Goal: Task Accomplishment & Management: Complete application form

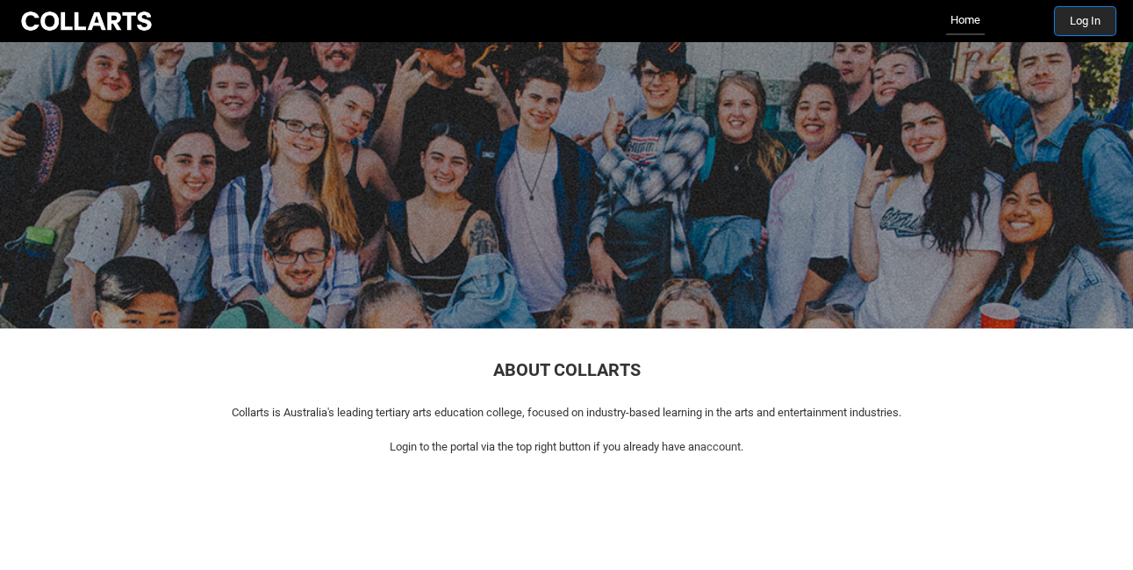
click at [1085, 18] on button "Log In" at bounding box center [1085, 21] width 61 height 28
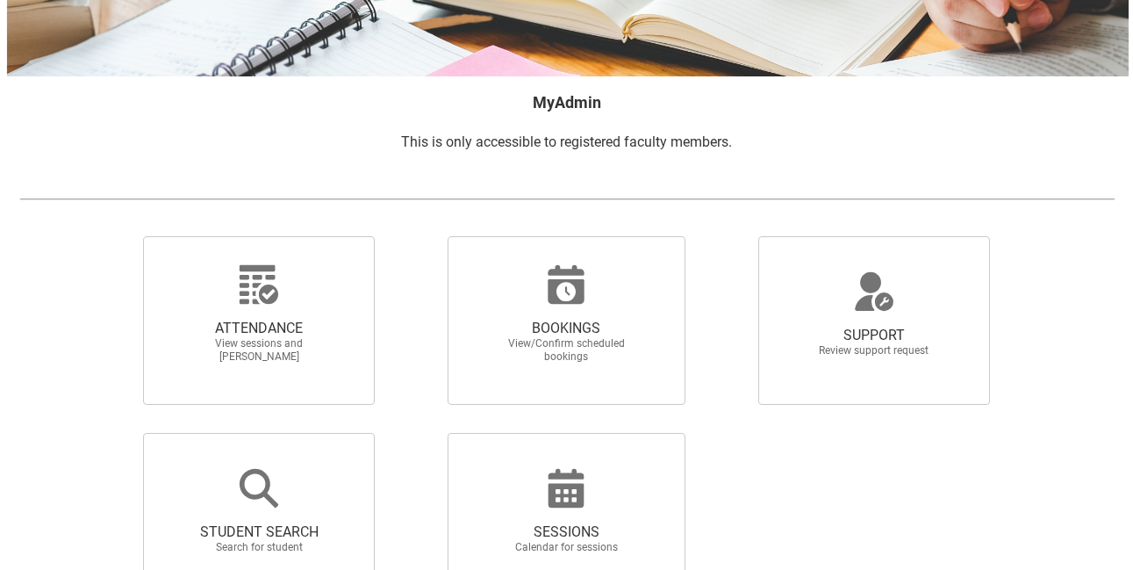
scroll to position [234, 0]
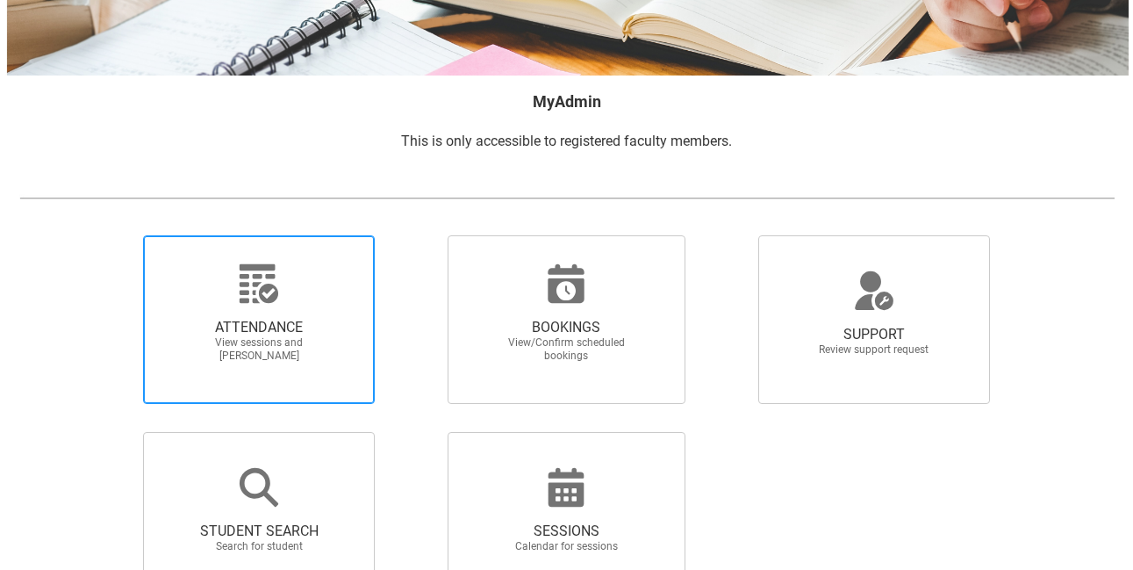
click at [320, 288] on div at bounding box center [259, 283] width 169 height 42
click at [114, 235] on input "ATTENDANCE View sessions and [PERSON_NAME]" at bounding box center [113, 234] width 1 height 1
radio input "true"
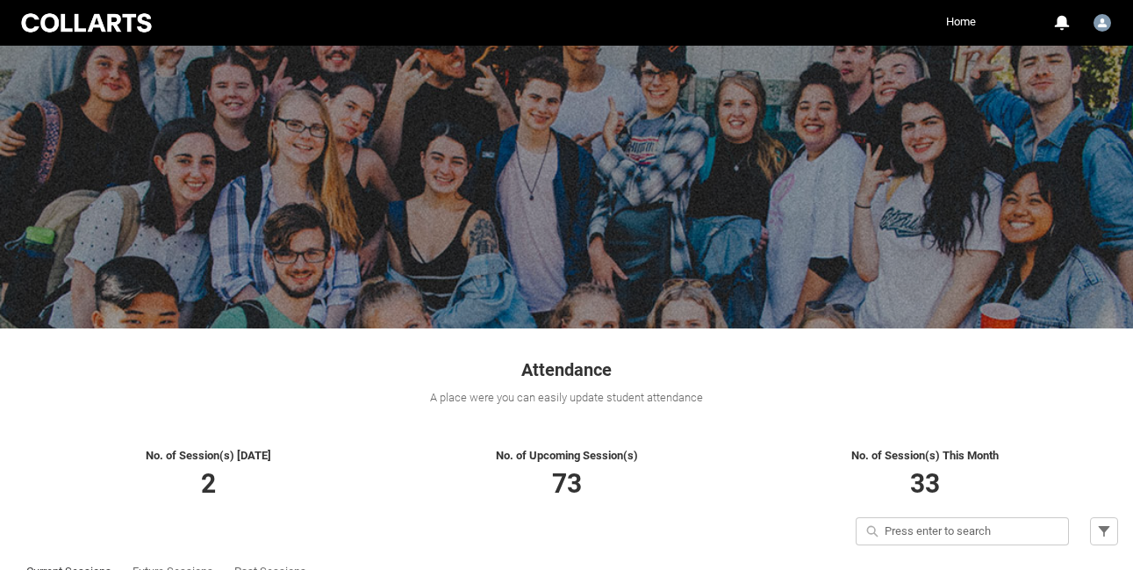
scroll to position [231, 0]
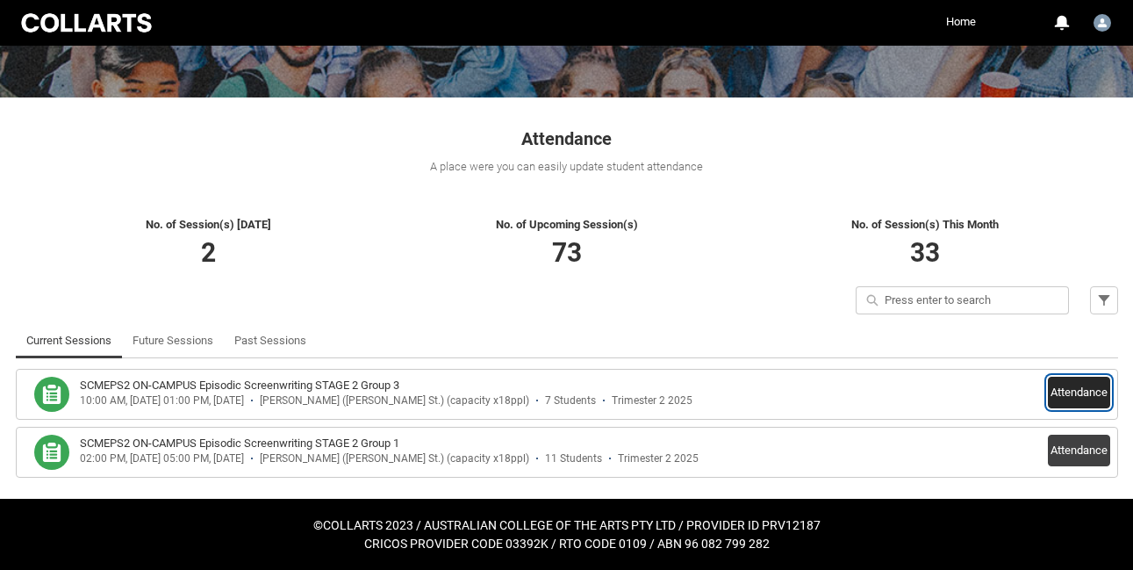
click at [1072, 388] on button "Attendance" at bounding box center [1079, 393] width 62 height 32
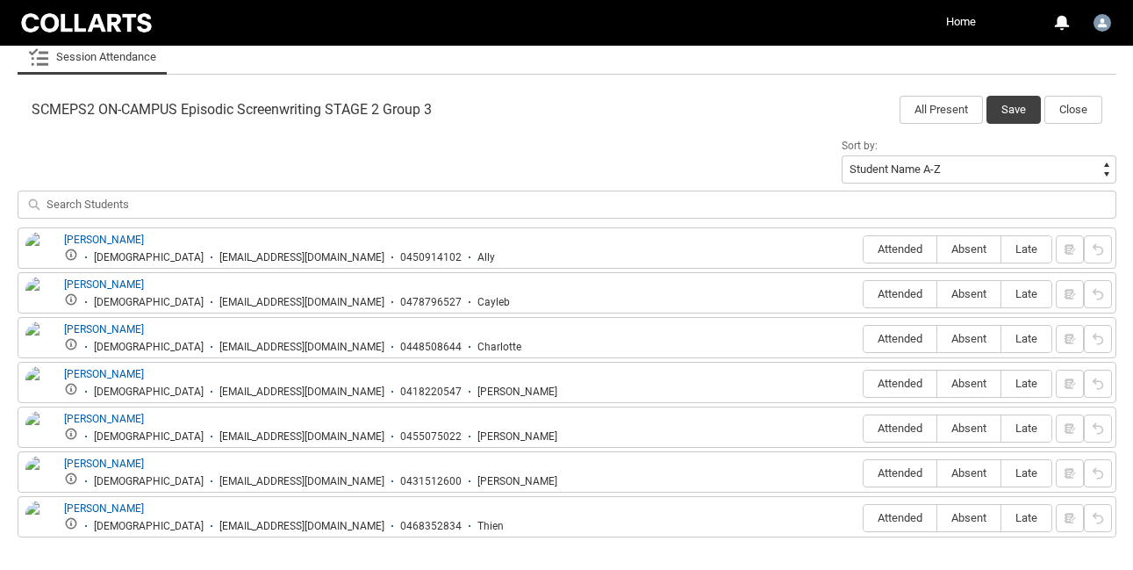
scroll to position [538, 0]
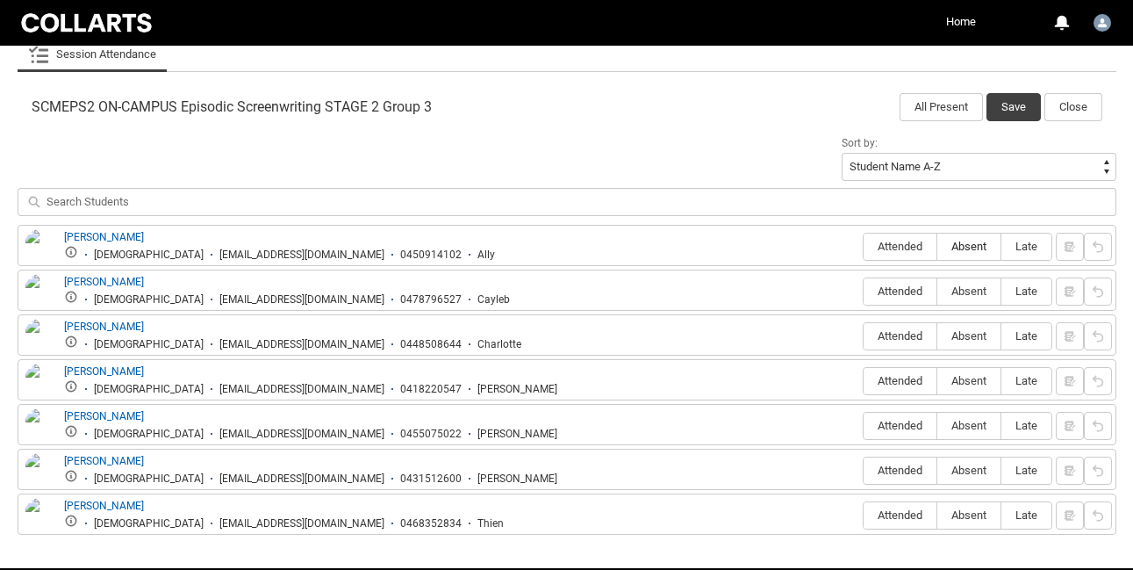
click at [974, 243] on span "Absent" at bounding box center [969, 246] width 63 height 13
click at [938, 246] on input "Absent" at bounding box center [937, 246] width 1 height 1
type lightning-radio-group "Absent"
radio input "true"
click at [1075, 247] on button "button" at bounding box center [1070, 247] width 28 height 28
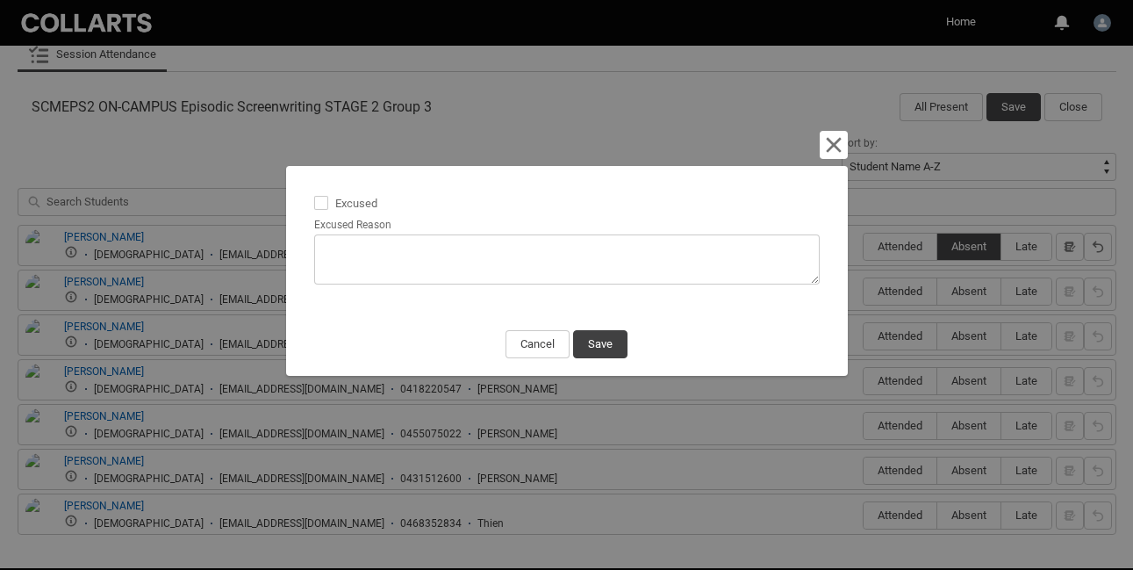
click at [323, 201] on span at bounding box center [321, 203] width 14 height 14
click at [314, 194] on input "Excused" at bounding box center [313, 193] width 1 height 1
type lightning-input "true"
checkbox input "true"
click at [341, 242] on textarea "Excused Reason" at bounding box center [567, 259] width 506 height 50
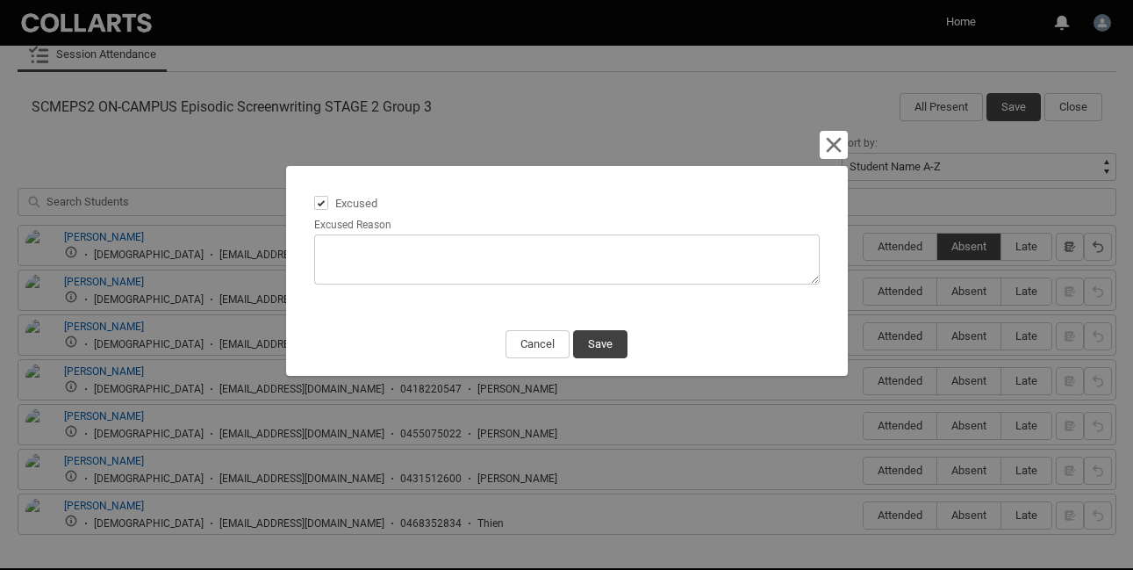
type lightning-textarea "T"
type textarea "T"
type lightning-textarea "To"
type textarea "To"
type lightning-textarea "Tol"
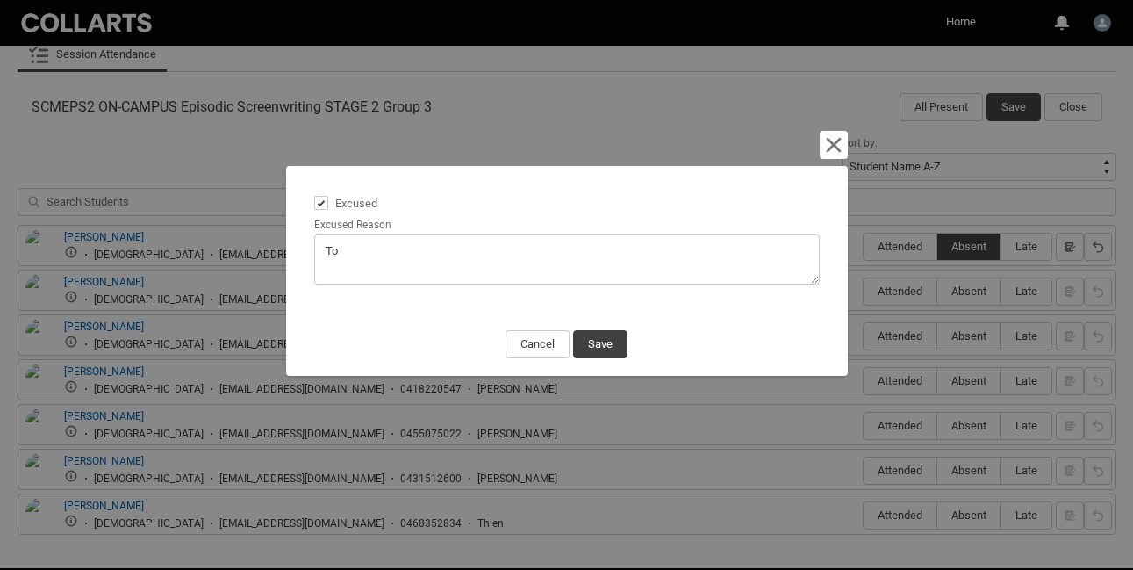
type textarea "Tol"
type lightning-textarea "Told"
type textarea "Told"
type lightning-textarea "Told"
type textarea "Told"
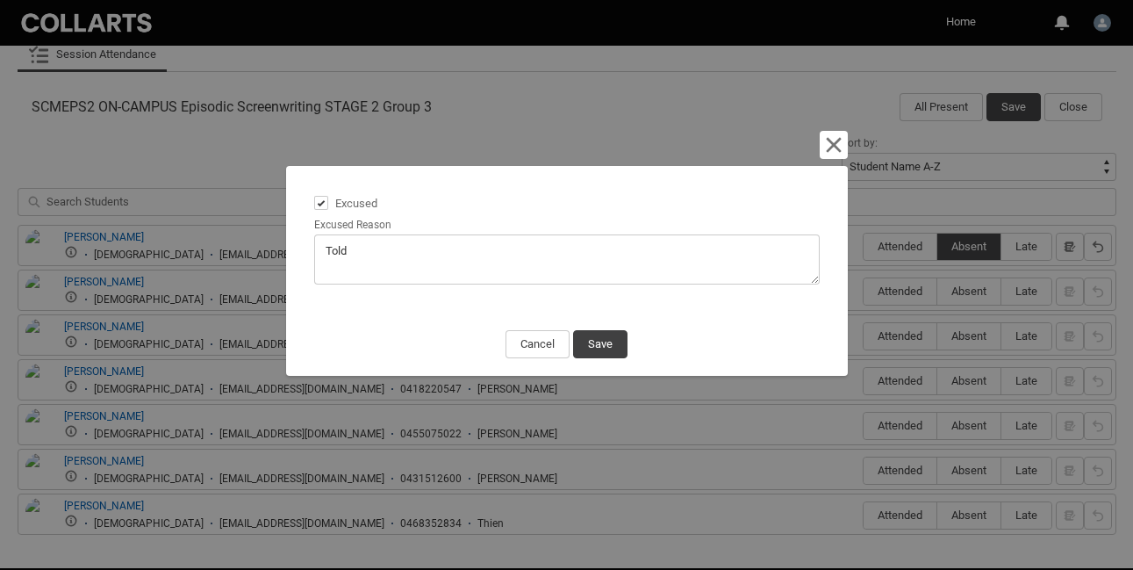
type lightning-textarea "Told m"
type textarea "Told m"
type lightning-textarea "Told me"
type textarea "Told me"
type lightning-textarea "Told me"
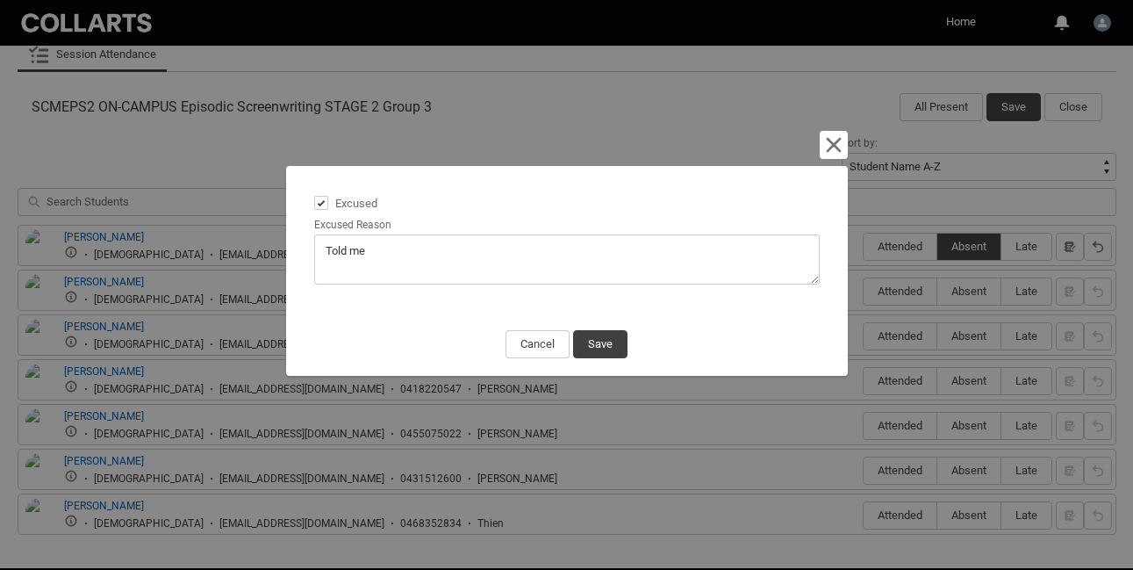
type textarea "Told me"
type lightning-textarea "Told me t"
type textarea "Told me t"
type lightning-textarea "Told me th"
type textarea "Told me th"
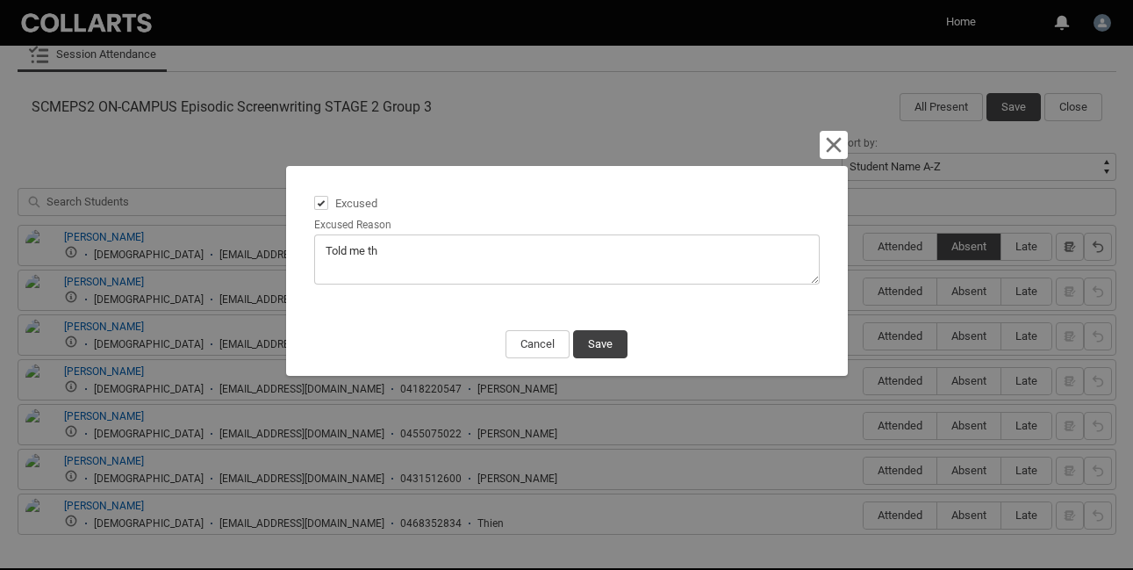
type lightning-textarea "Told me the"
type textarea "Told me the"
type lightning-textarea "Told me they"
type textarea "Told me they"
type lightning-textarea "Told me they"
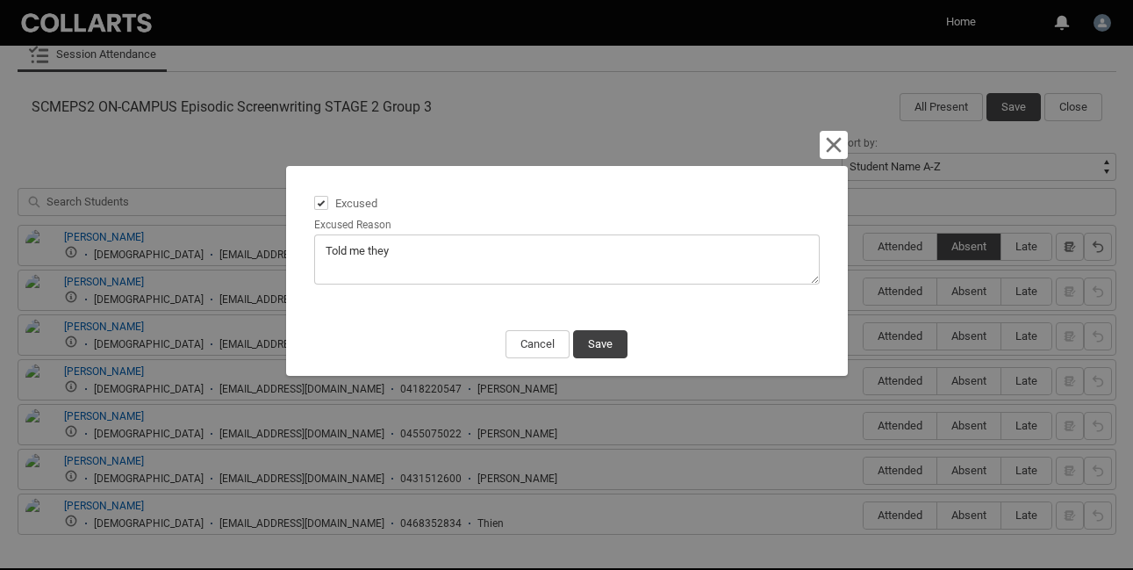
type textarea "Told me they"
type lightning-textarea "Told me they w"
type textarea "Told me they w"
type lightning-textarea "Told me they we"
type textarea "Told me they we"
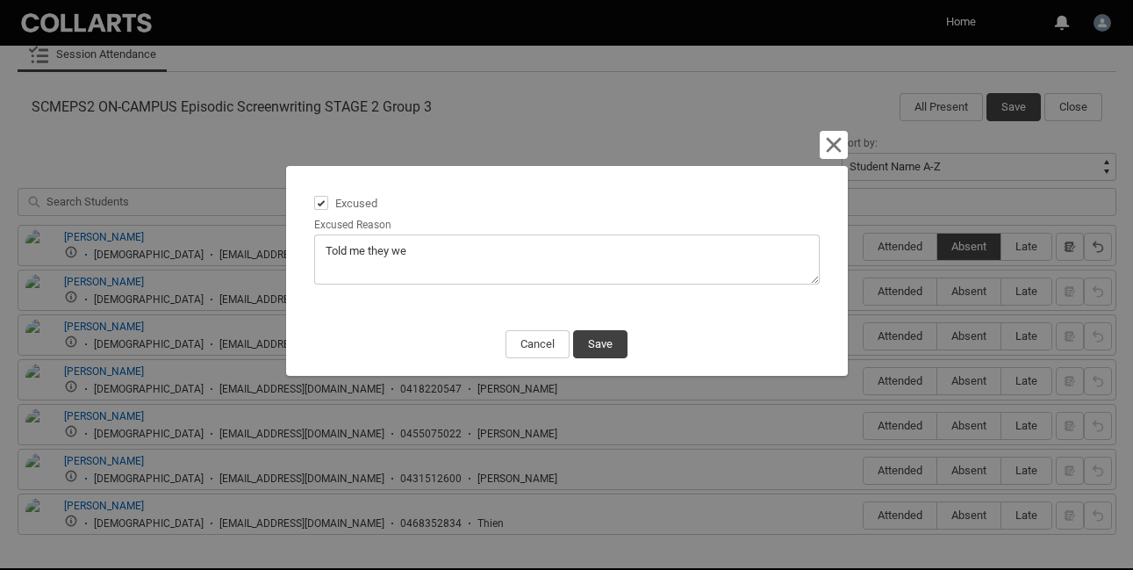
type lightning-textarea "Told me they wer"
type textarea "Told me they wer"
type lightning-textarea "Told me they were"
type textarea "Told me they were"
type lightning-textarea "Told me they were"
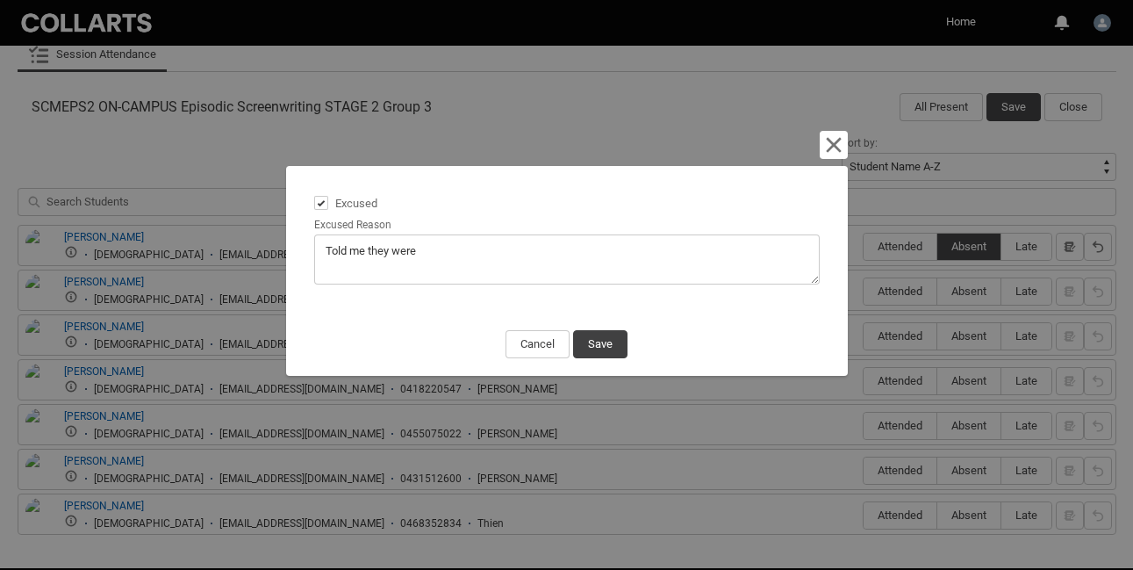
type textarea "Told me they were"
type lightning-textarea "Told me they were s"
type textarea "Told me they were s"
type lightning-textarea "Told me they were si"
type textarea "Told me they were si"
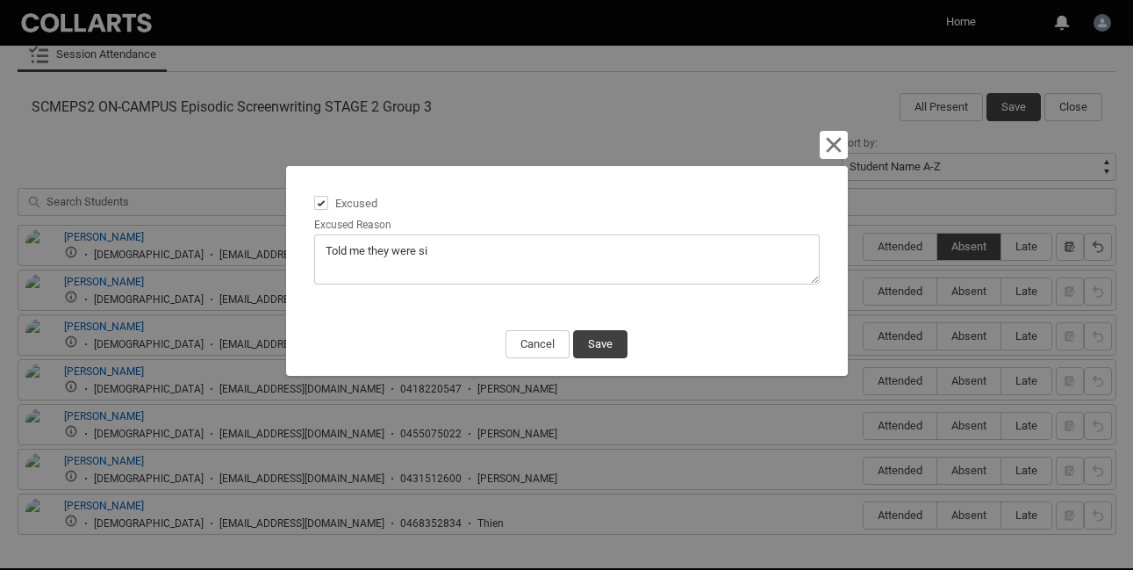
type lightning-textarea "Told me they were sic"
type textarea "Told me they were sic"
type lightning-textarea "Told me they were sick"
type textarea "Told me they were sick"
type lightning-textarea "Told me they were sick."
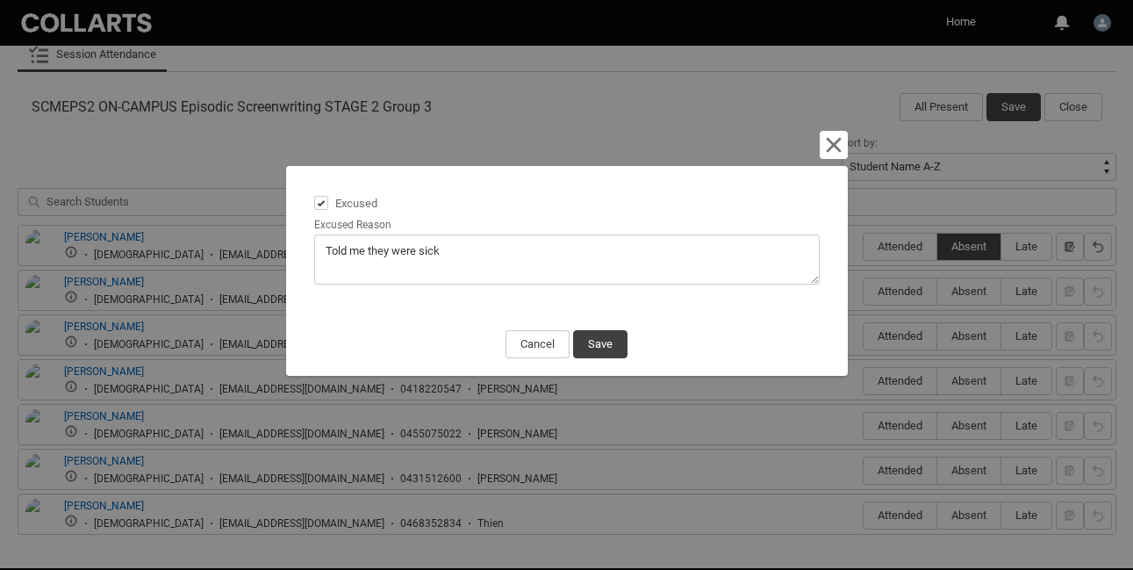
type textarea "Told me they were sick."
type lightning-textarea "Told me they were sick."
type textarea "Told me they were sick."
click at [595, 338] on button "Save" at bounding box center [600, 344] width 54 height 28
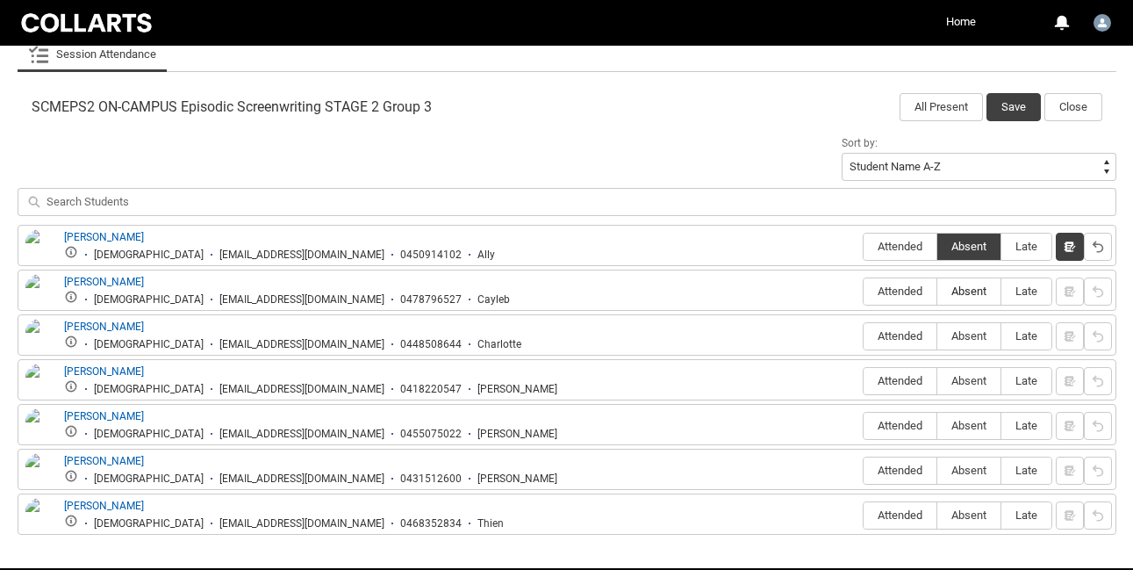
click at [972, 291] on span "Absent" at bounding box center [969, 290] width 63 height 13
click at [938, 291] on input "Absent" at bounding box center [937, 291] width 1 height 1
type lightning-radio-group "Absent"
radio input "true"
click at [969, 336] on span "Absent" at bounding box center [969, 335] width 63 height 13
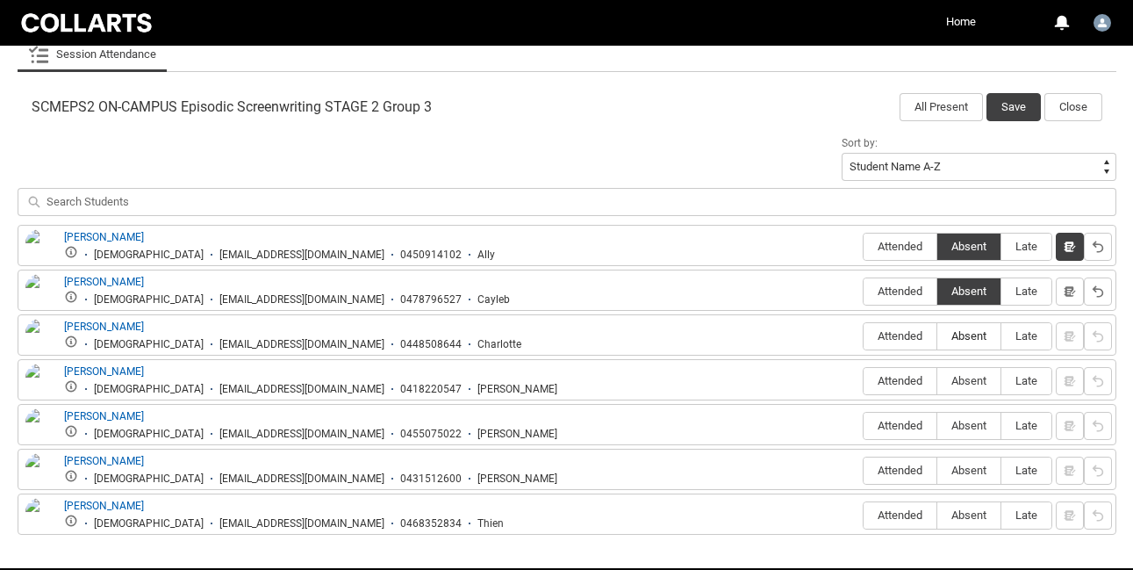
click at [938, 336] on input "Absent" at bounding box center [937, 335] width 1 height 1
type lightning-radio-group "Absent"
radio input "true"
click at [902, 377] on span "Attended" at bounding box center [900, 380] width 73 height 13
click at [864, 380] on input "Attended" at bounding box center [863, 380] width 1 height 1
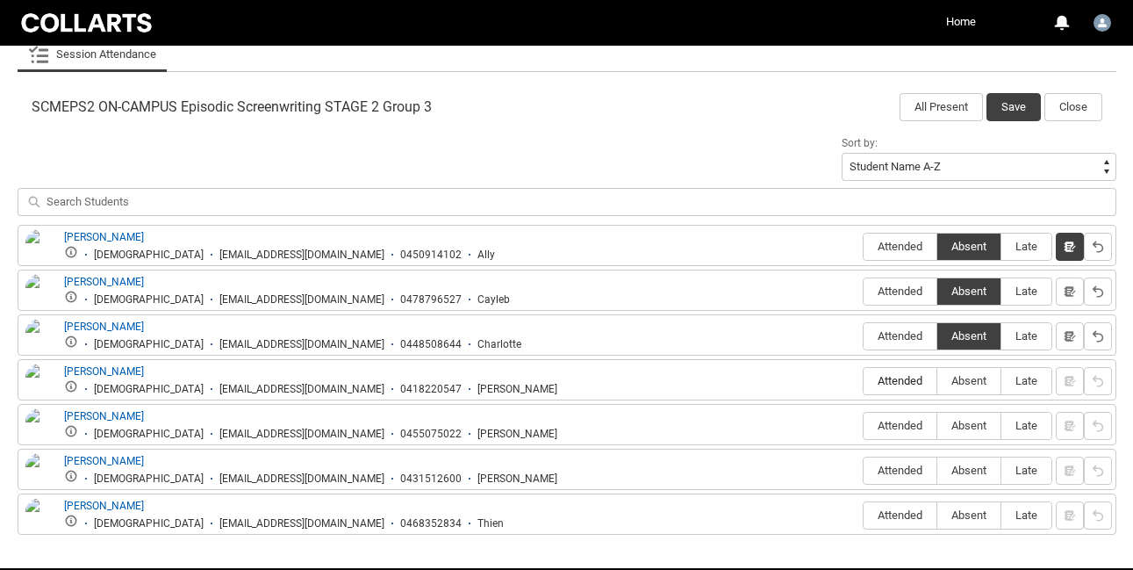
type lightning-radio-group "Attended"
radio input "true"
click at [902, 423] on span "Attended" at bounding box center [900, 425] width 73 height 13
click at [864, 425] on input "Attended" at bounding box center [863, 425] width 1 height 1
type lightning-radio-group "Attended"
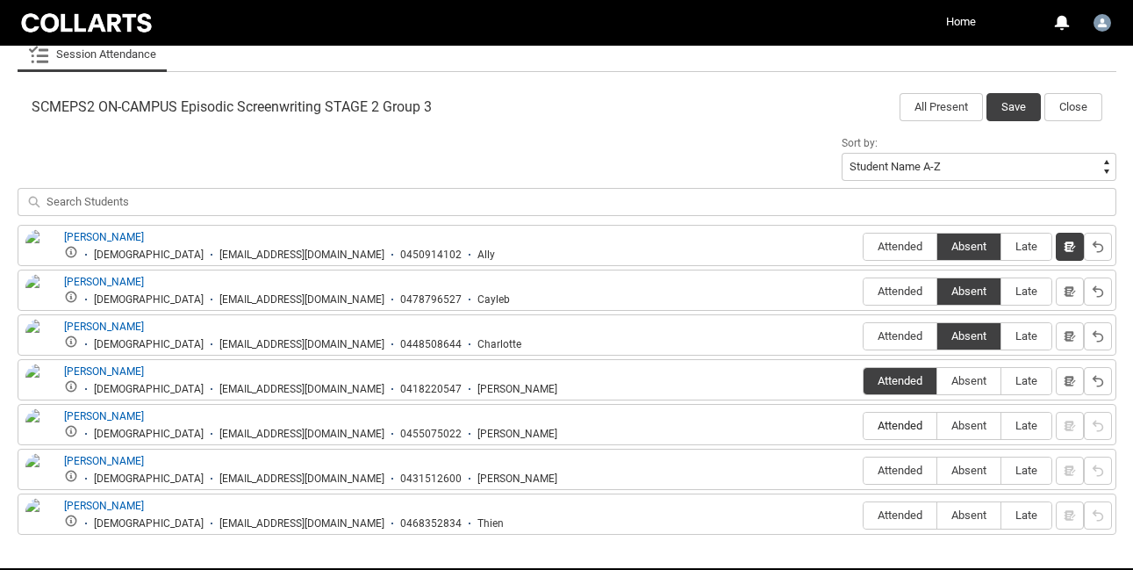
radio input "true"
click at [897, 471] on span "Attended" at bounding box center [900, 470] width 73 height 13
click at [864, 471] on input "Attended" at bounding box center [863, 470] width 1 height 1
type lightning-radio-group "Attended"
radio input "true"
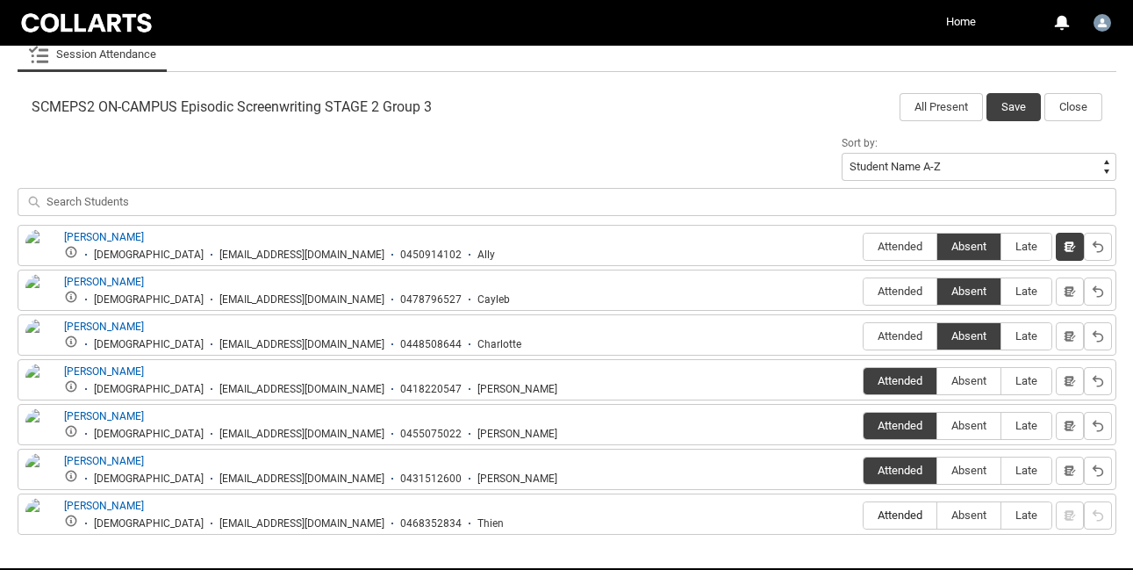
click at [899, 509] on span "Attended" at bounding box center [900, 514] width 73 height 13
click at [864, 514] on input "Attended" at bounding box center [863, 514] width 1 height 1
type lightning-radio-group "Attended"
radio input "true"
click at [1018, 110] on button "Save" at bounding box center [1014, 107] width 54 height 28
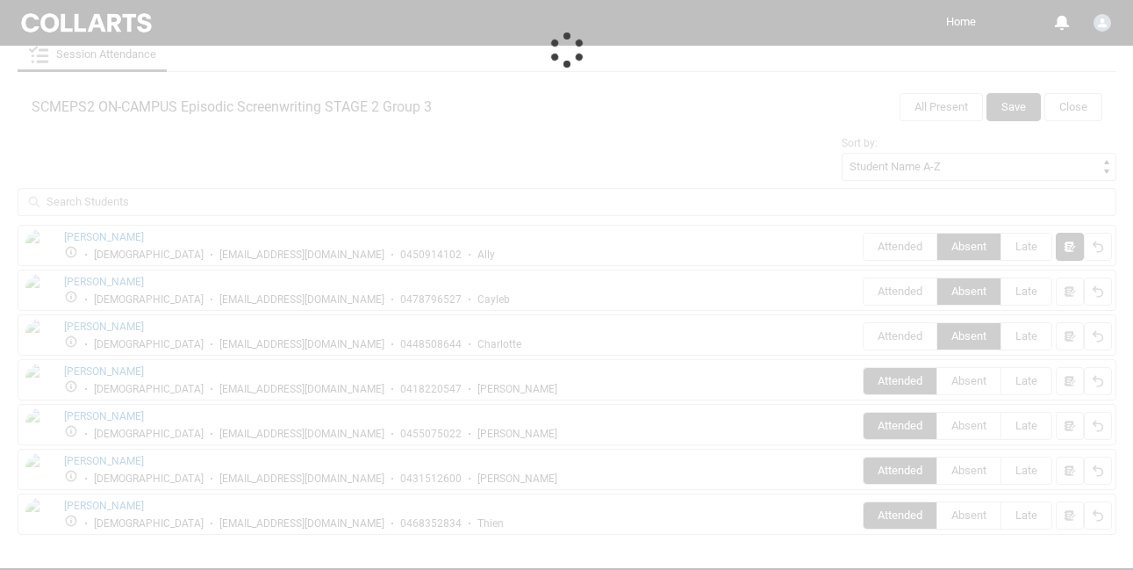
scroll to position [231, 0]
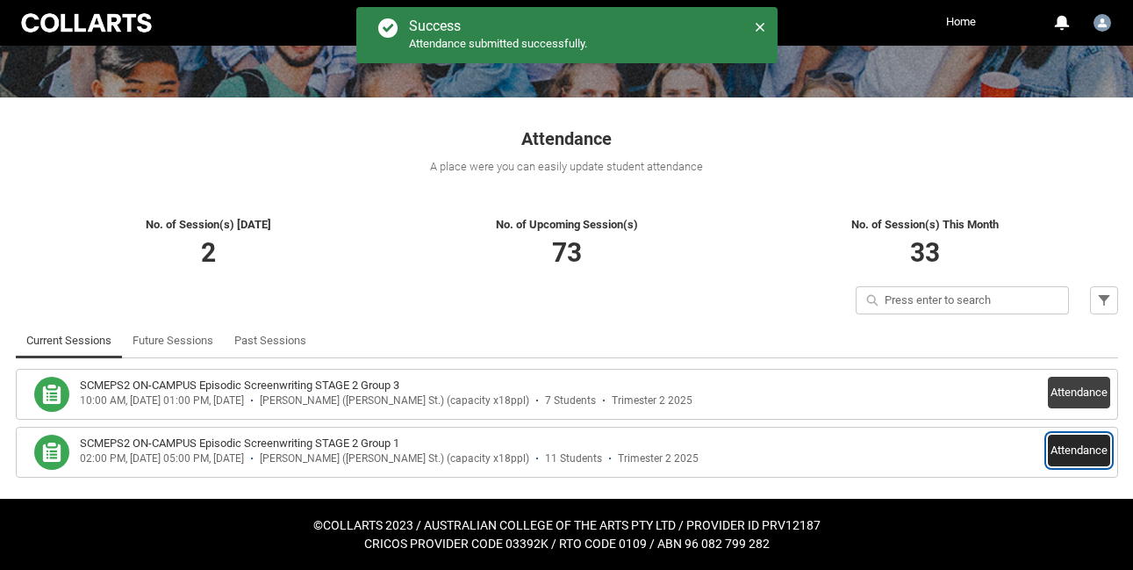
click at [1061, 450] on button "Attendance" at bounding box center [1079, 451] width 62 height 32
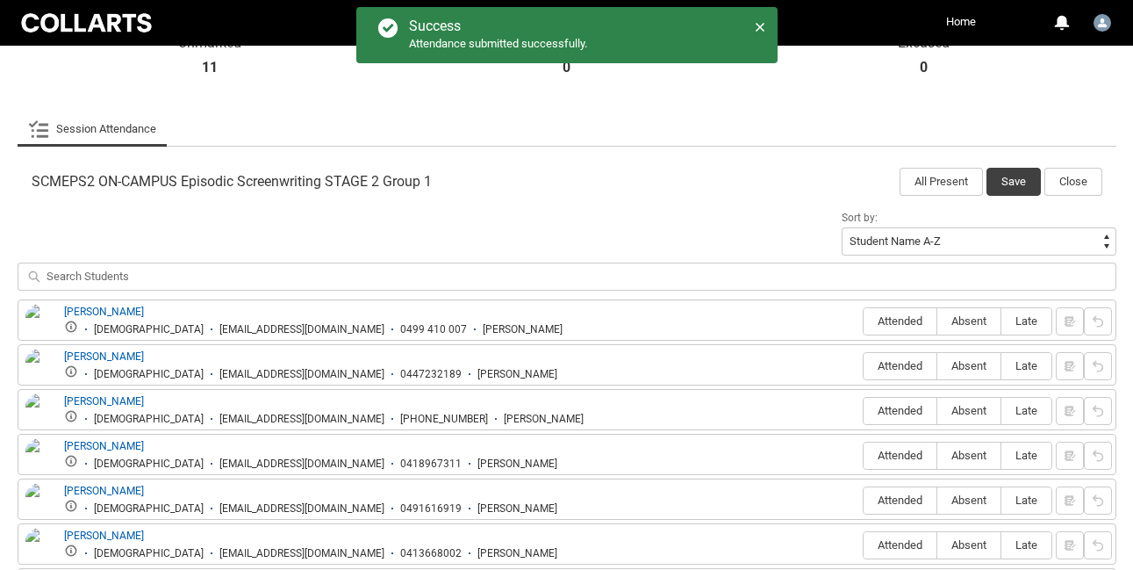
scroll to position [476, 0]
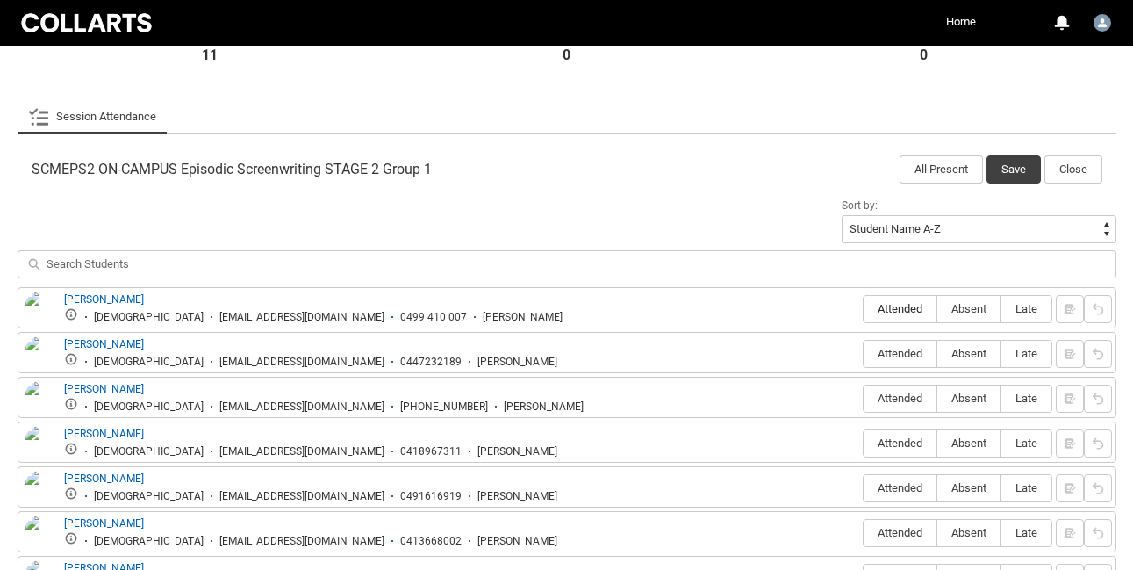
click at [890, 305] on span "Attended" at bounding box center [900, 308] width 73 height 13
click at [864, 308] on input "Attended" at bounding box center [863, 308] width 1 height 1
type lightning-radio-group "Attended"
radio input "true"
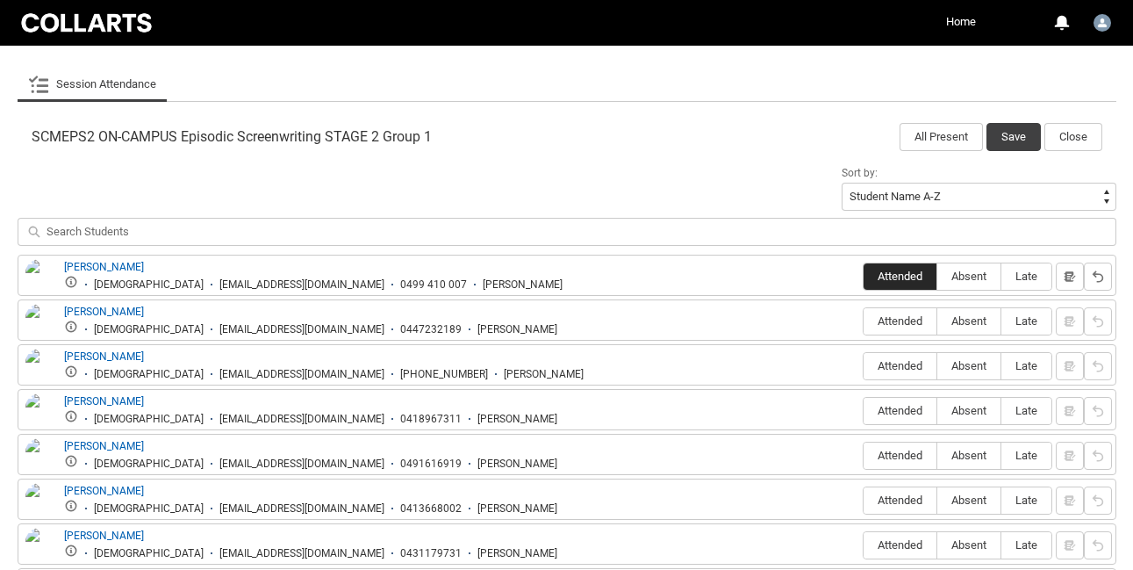
scroll to position [514, 0]
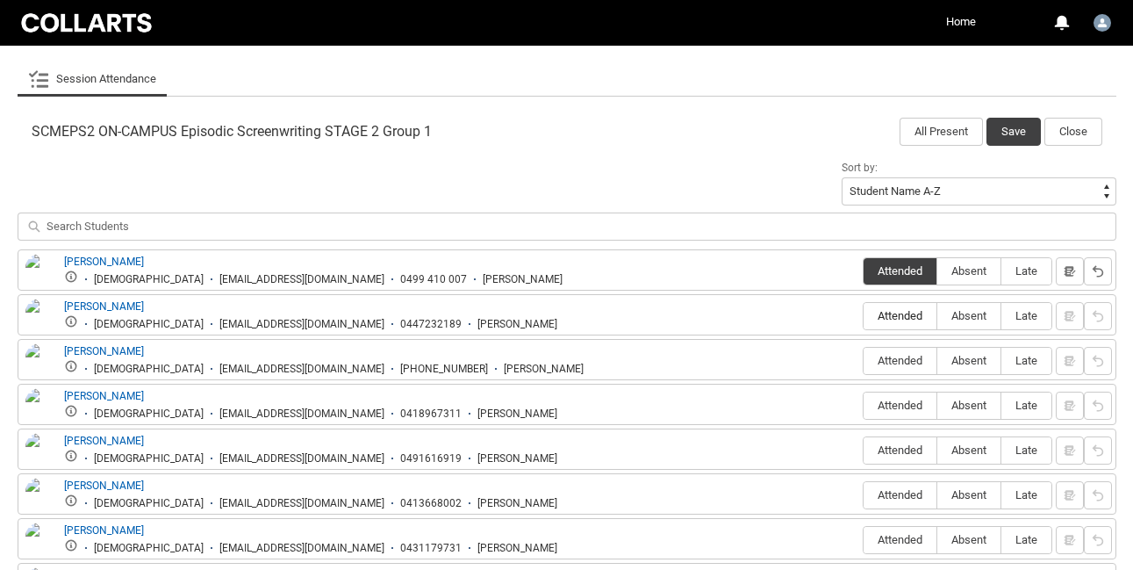
click at [892, 312] on span "Attended" at bounding box center [900, 315] width 73 height 13
click at [864, 315] on input "Attended" at bounding box center [863, 315] width 1 height 1
type lightning-radio-group "Attended"
radio input "true"
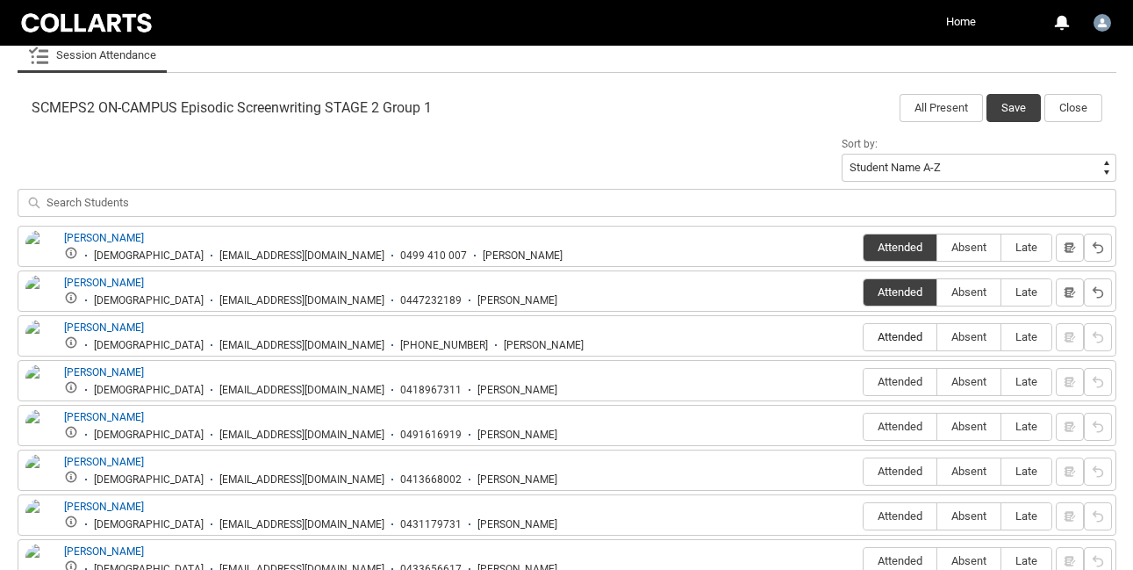
click at [896, 335] on span "Attended" at bounding box center [900, 336] width 73 height 13
click at [864, 336] on input "Attended" at bounding box center [863, 336] width 1 height 1
type lightning-radio-group "Attended"
radio input "true"
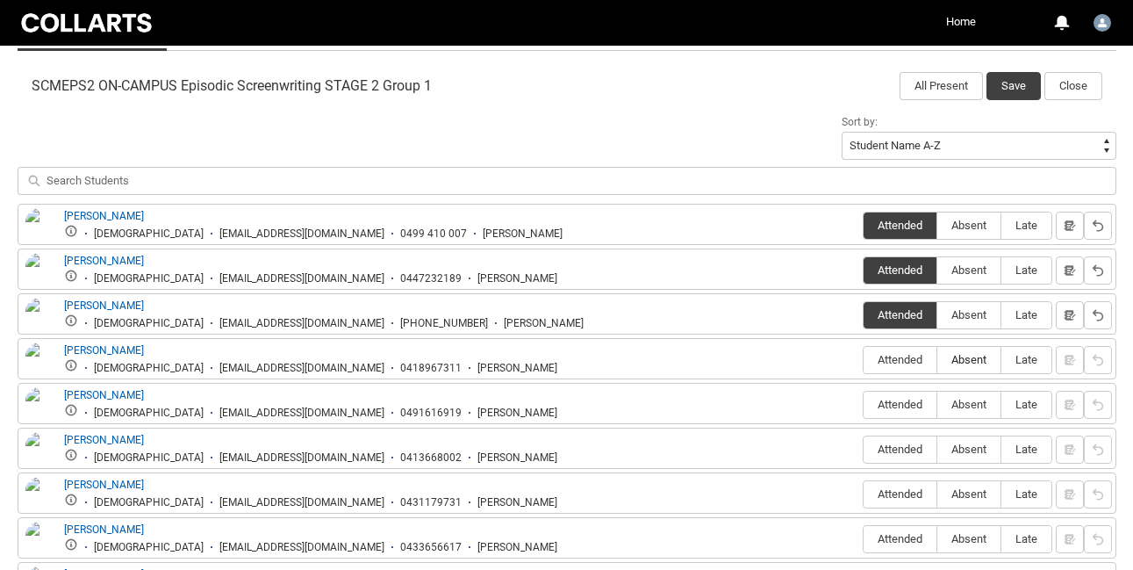
click at [967, 362] on span "Absent" at bounding box center [969, 359] width 63 height 13
click at [938, 360] on input "Absent" at bounding box center [937, 359] width 1 height 1
type lightning-radio-group "Absent"
radio input "true"
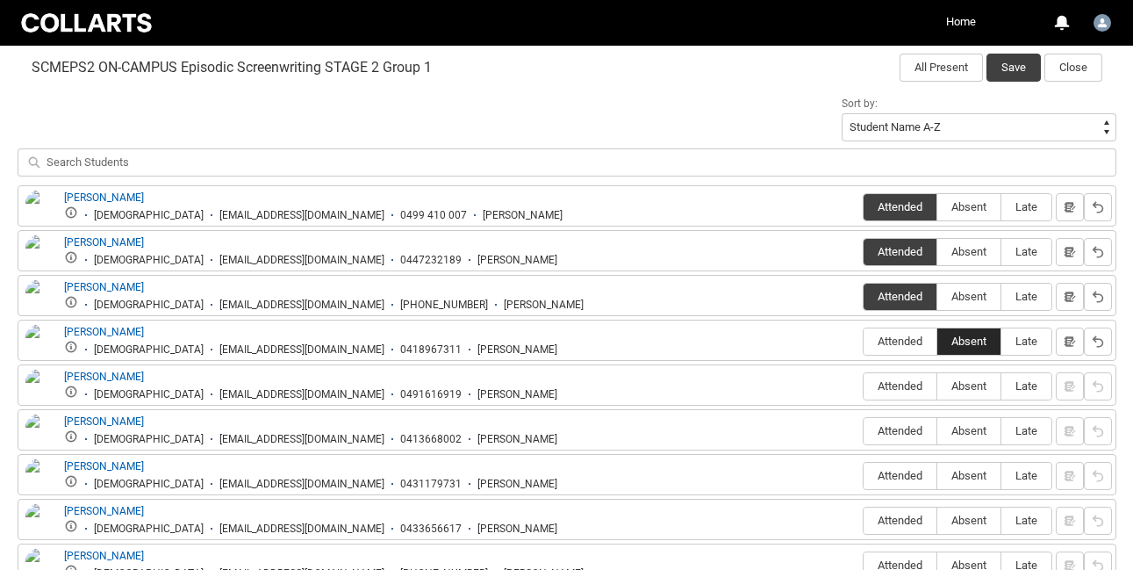
scroll to position [579, 0]
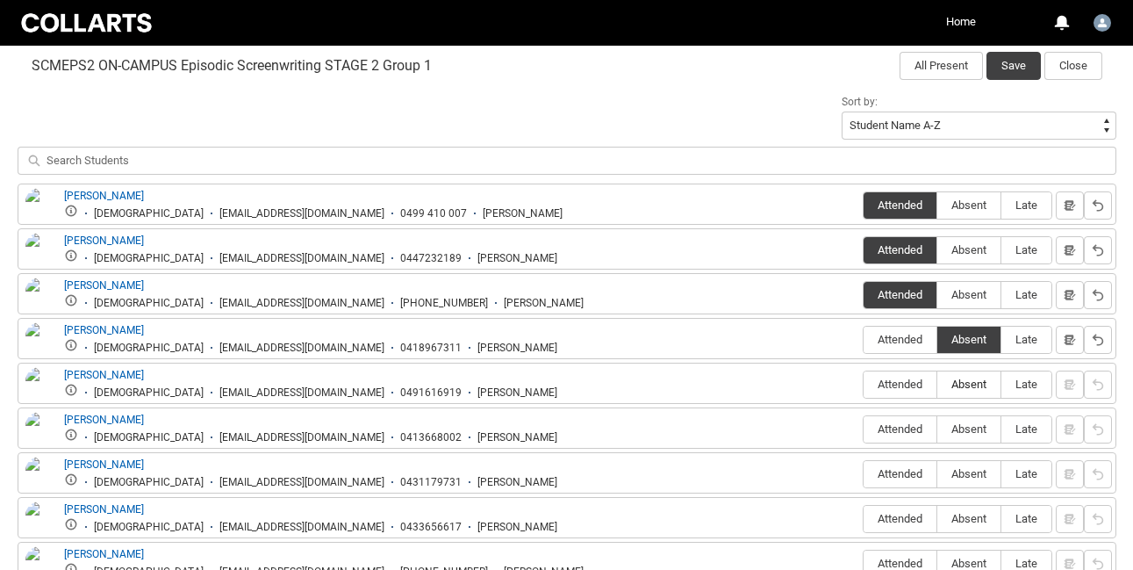
click at [970, 384] on span "Absent" at bounding box center [969, 383] width 63 height 13
click at [938, 384] on input "Absent" at bounding box center [937, 384] width 1 height 1
type lightning-radio-group "Absent"
radio input "true"
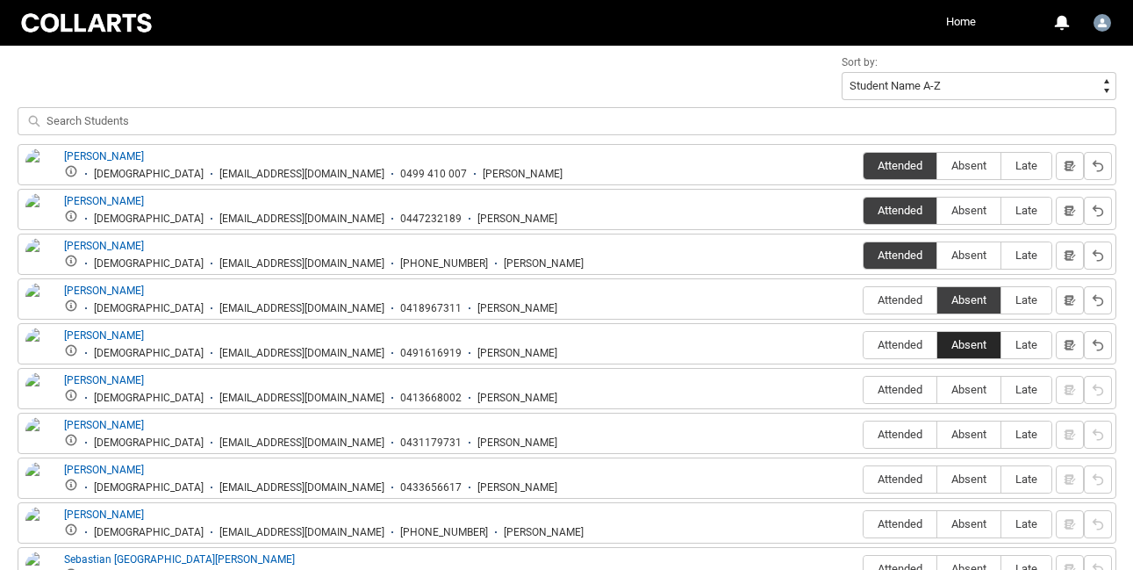
scroll to position [620, 0]
click at [897, 385] on span "Attended" at bounding box center [900, 388] width 73 height 13
click at [864, 388] on input "Attended" at bounding box center [863, 388] width 1 height 1
type lightning-radio-group "Attended"
radio input "true"
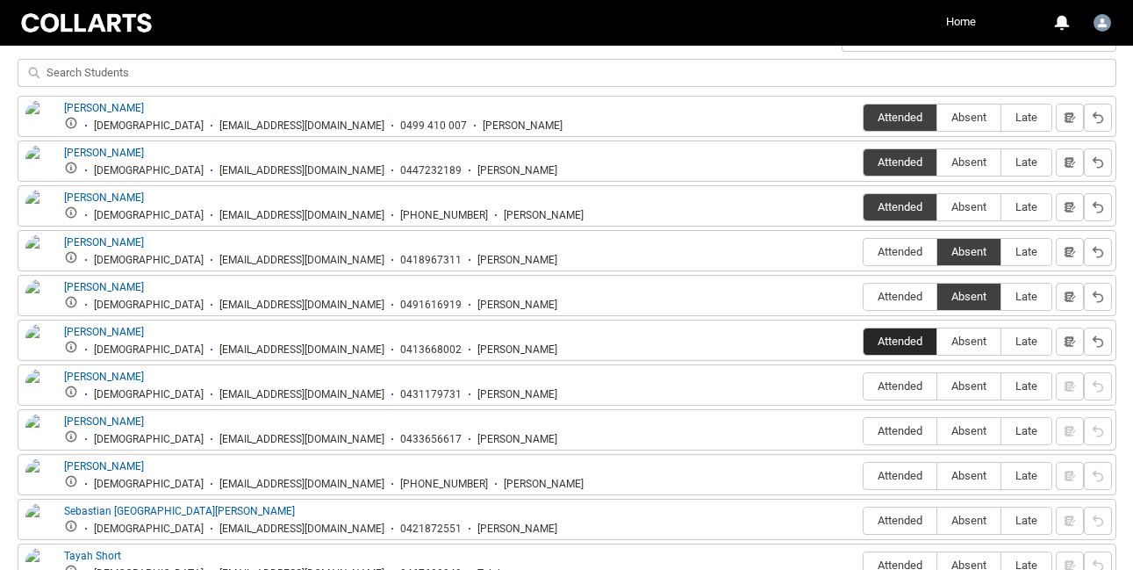
scroll to position [672, 0]
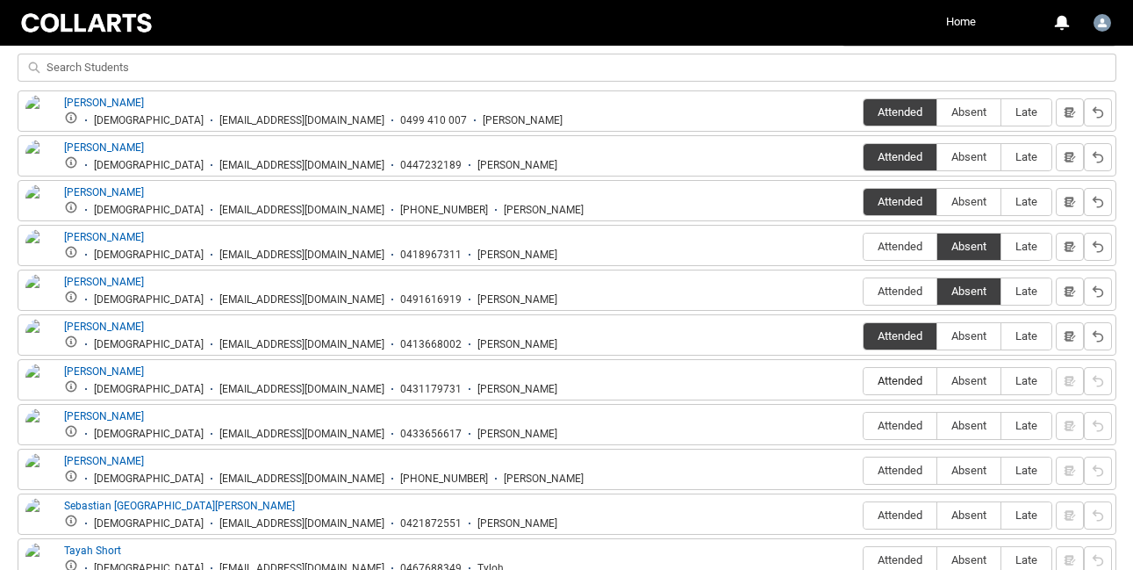
click at [899, 374] on label "Attended" at bounding box center [900, 381] width 73 height 27
click at [864, 380] on input "Attended" at bounding box center [863, 380] width 1 height 1
type lightning-radio-group "Attended"
radio input "true"
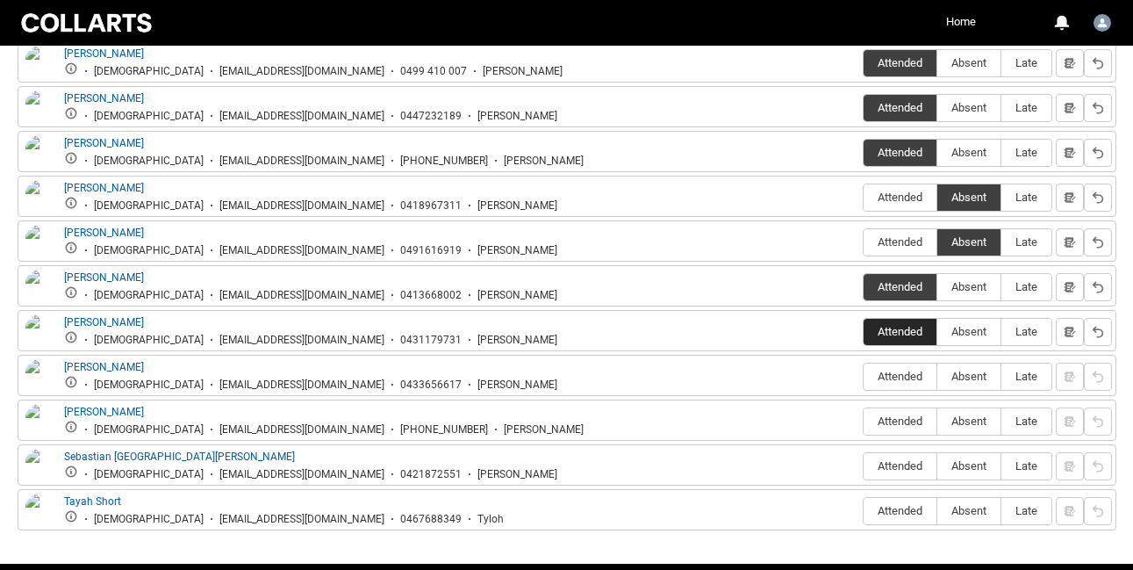
scroll to position [722, 0]
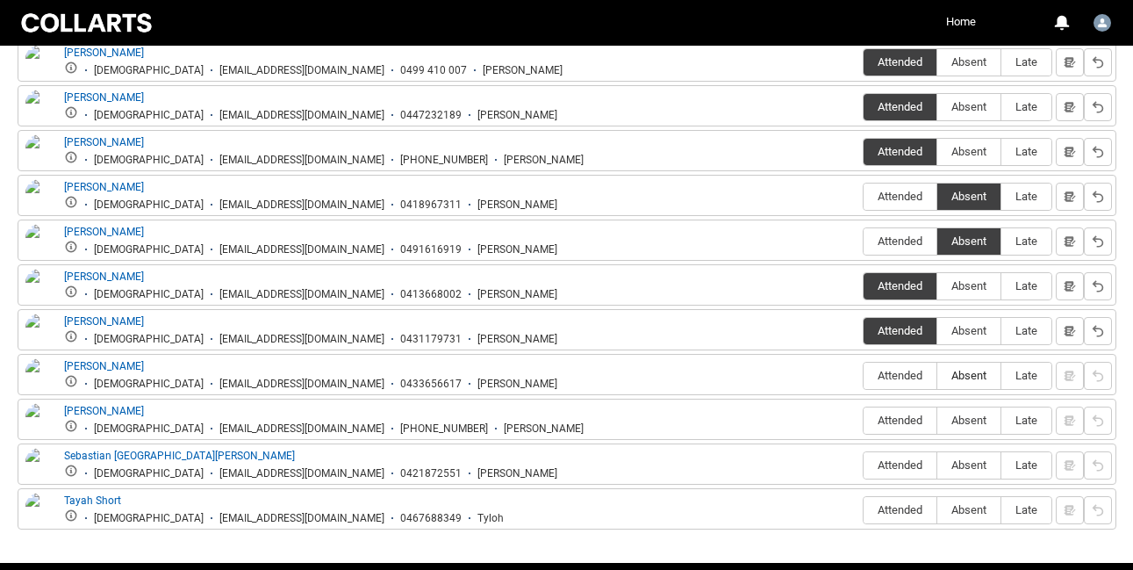
click at [981, 370] on span "Absent" at bounding box center [969, 375] width 63 height 13
click at [938, 375] on input "Absent" at bounding box center [937, 375] width 1 height 1
type lightning-radio-group "Absent"
radio input "true"
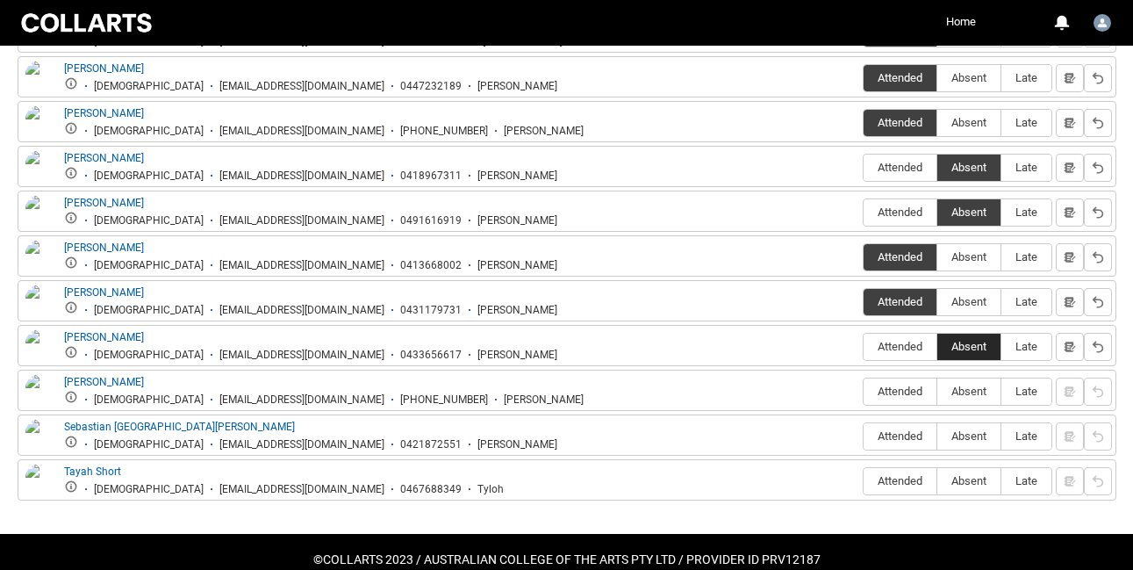
scroll to position [754, 0]
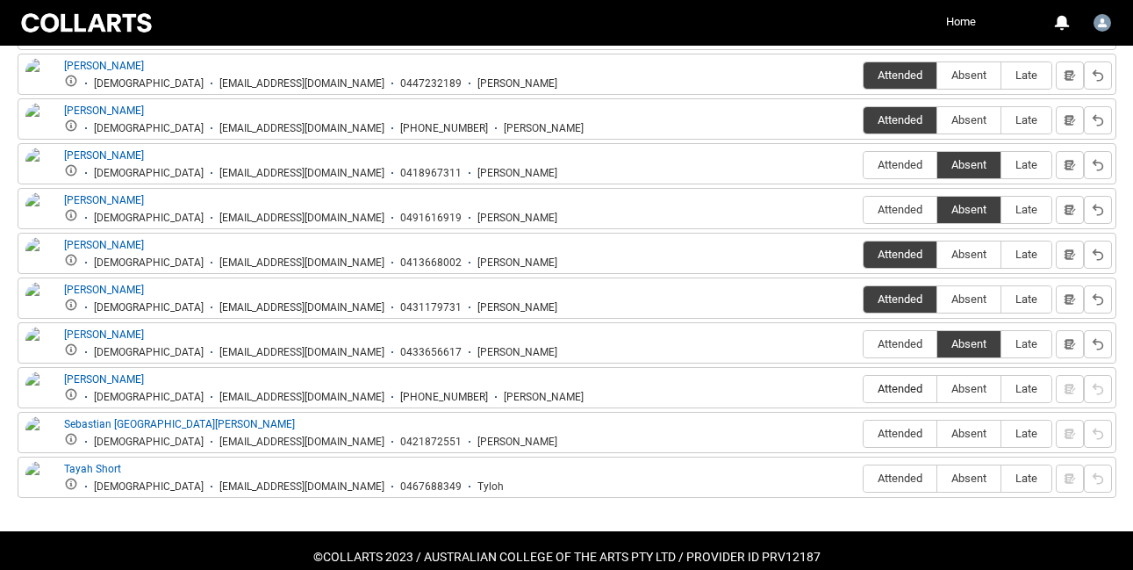
click at [891, 385] on span "Attended" at bounding box center [900, 388] width 73 height 13
click at [864, 388] on input "Attended" at bounding box center [863, 388] width 1 height 1
type lightning-radio-group "Attended"
radio input "true"
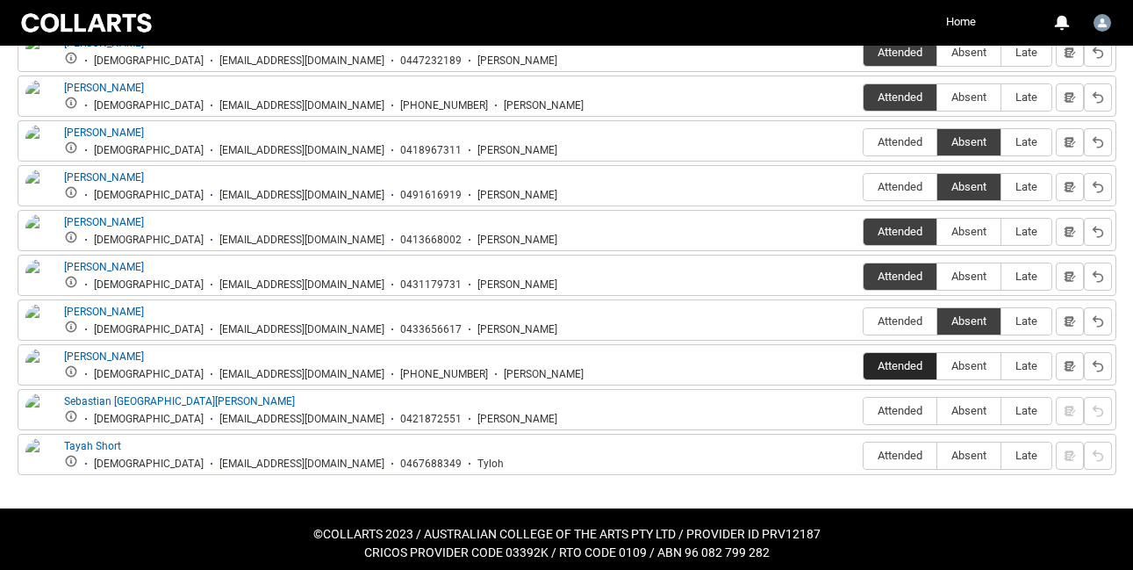
scroll to position [778, 0]
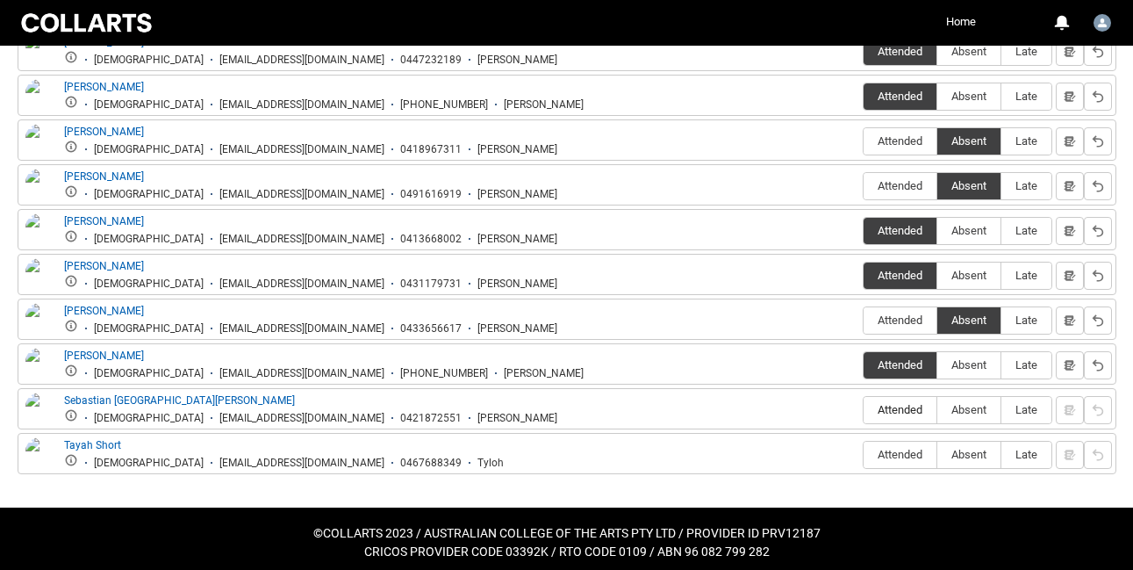
click at [893, 406] on span "Attended" at bounding box center [900, 409] width 73 height 13
click at [864, 409] on input "Attended" at bounding box center [863, 409] width 1 height 1
type lightning-radio-group "Attended"
radio input "true"
click at [907, 450] on span "Attended" at bounding box center [900, 454] width 73 height 13
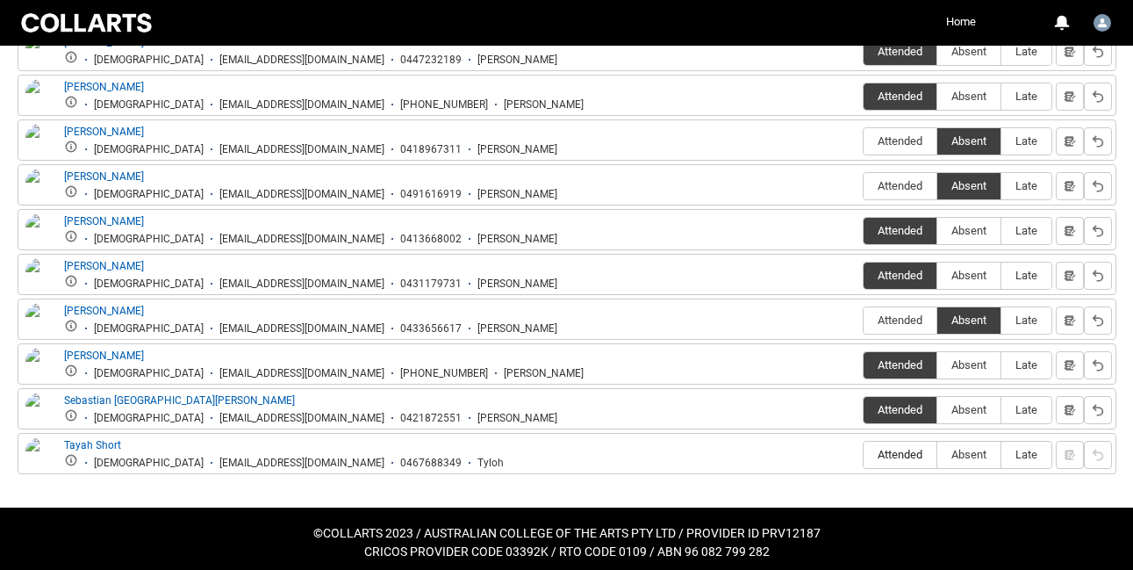
click at [864, 454] on input "Attended" at bounding box center [863, 454] width 1 height 1
type lightning-radio-group "Attended"
radio input "true"
click at [972, 406] on span "Absent" at bounding box center [969, 409] width 63 height 13
click at [938, 409] on input "Absent" at bounding box center [937, 409] width 1 height 1
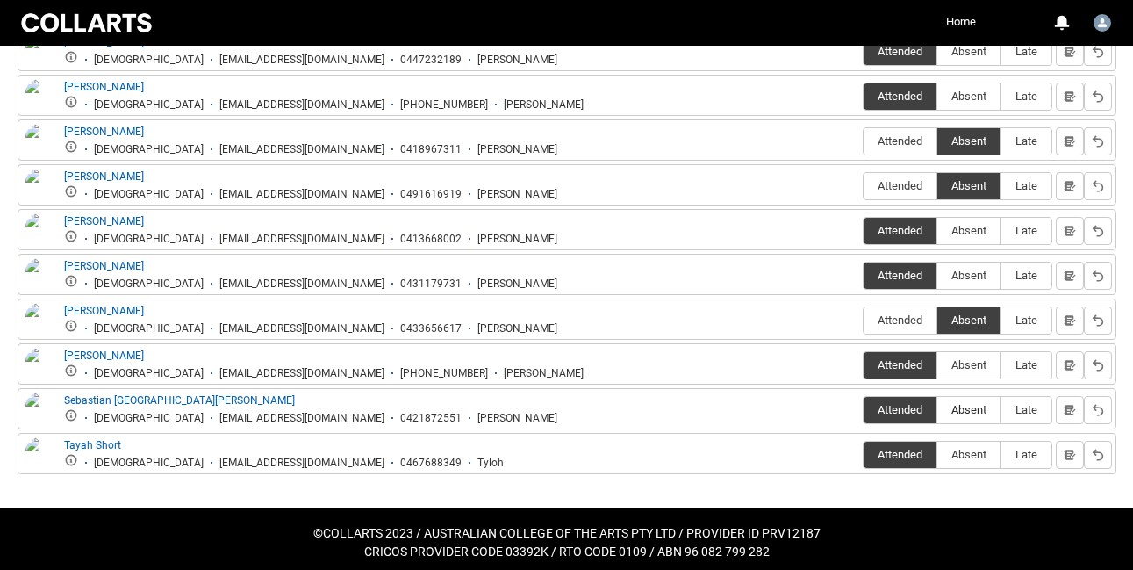
type lightning-radio-group "Absent"
radio input "true"
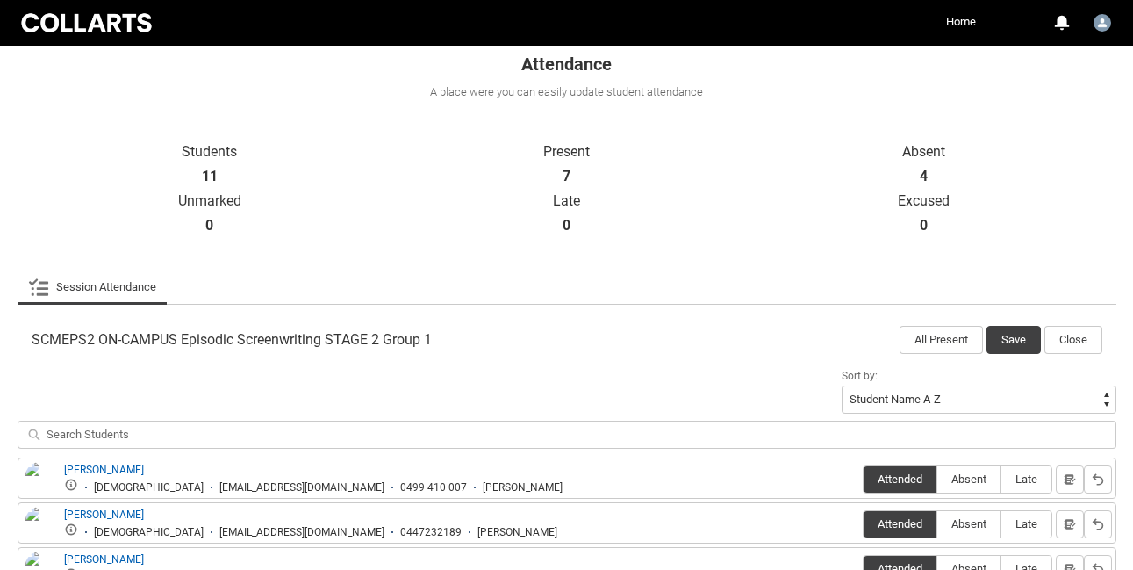
scroll to position [294, 0]
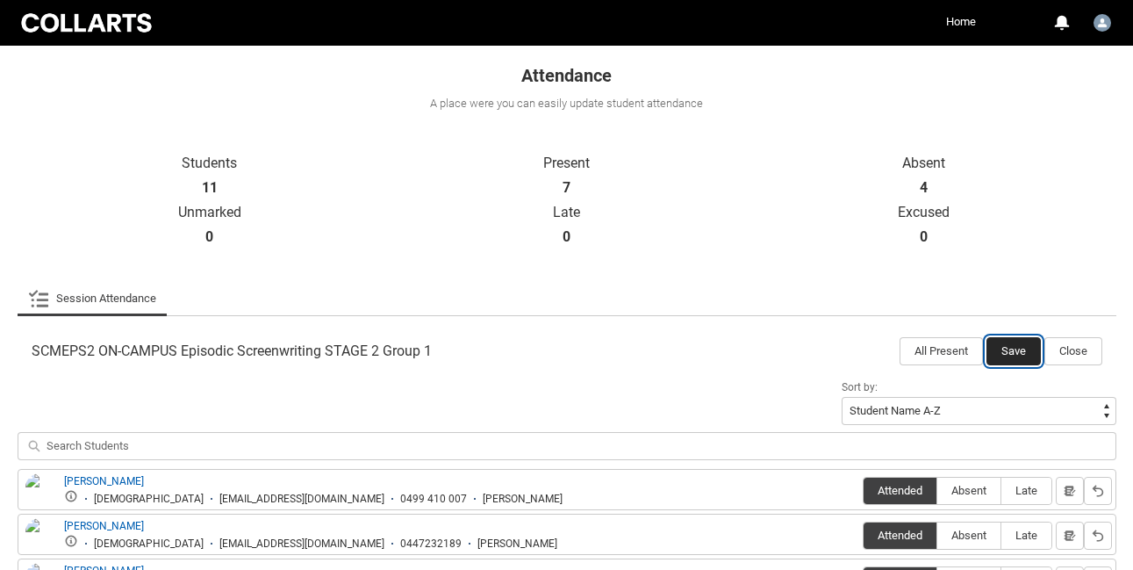
click at [1024, 346] on button "Save" at bounding box center [1014, 351] width 54 height 28
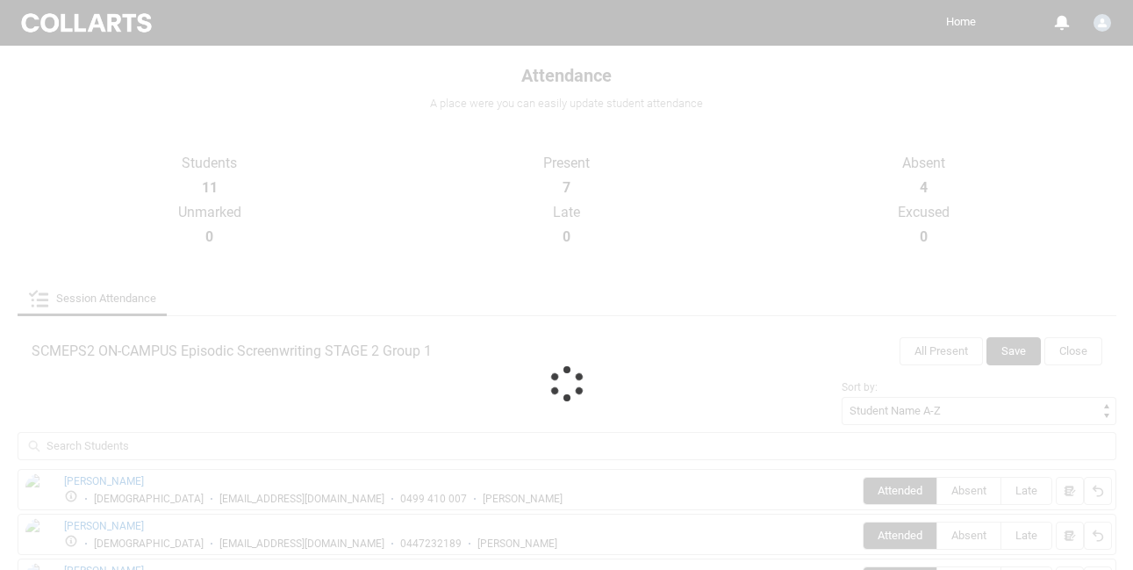
scroll to position [231, 0]
